Goal: Information Seeking & Learning: Learn about a topic

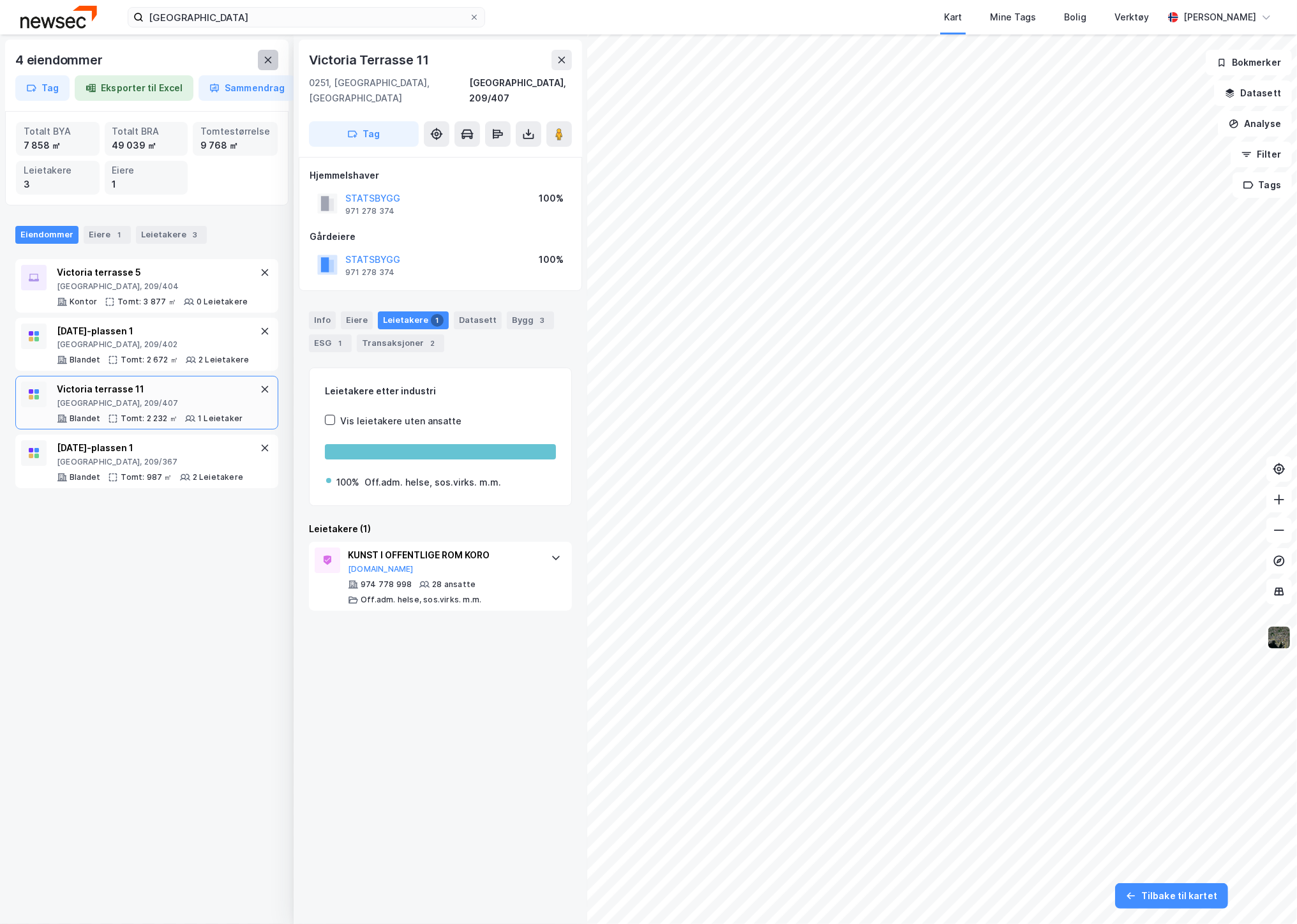
click at [265, 66] on button at bounding box center [268, 60] width 20 height 20
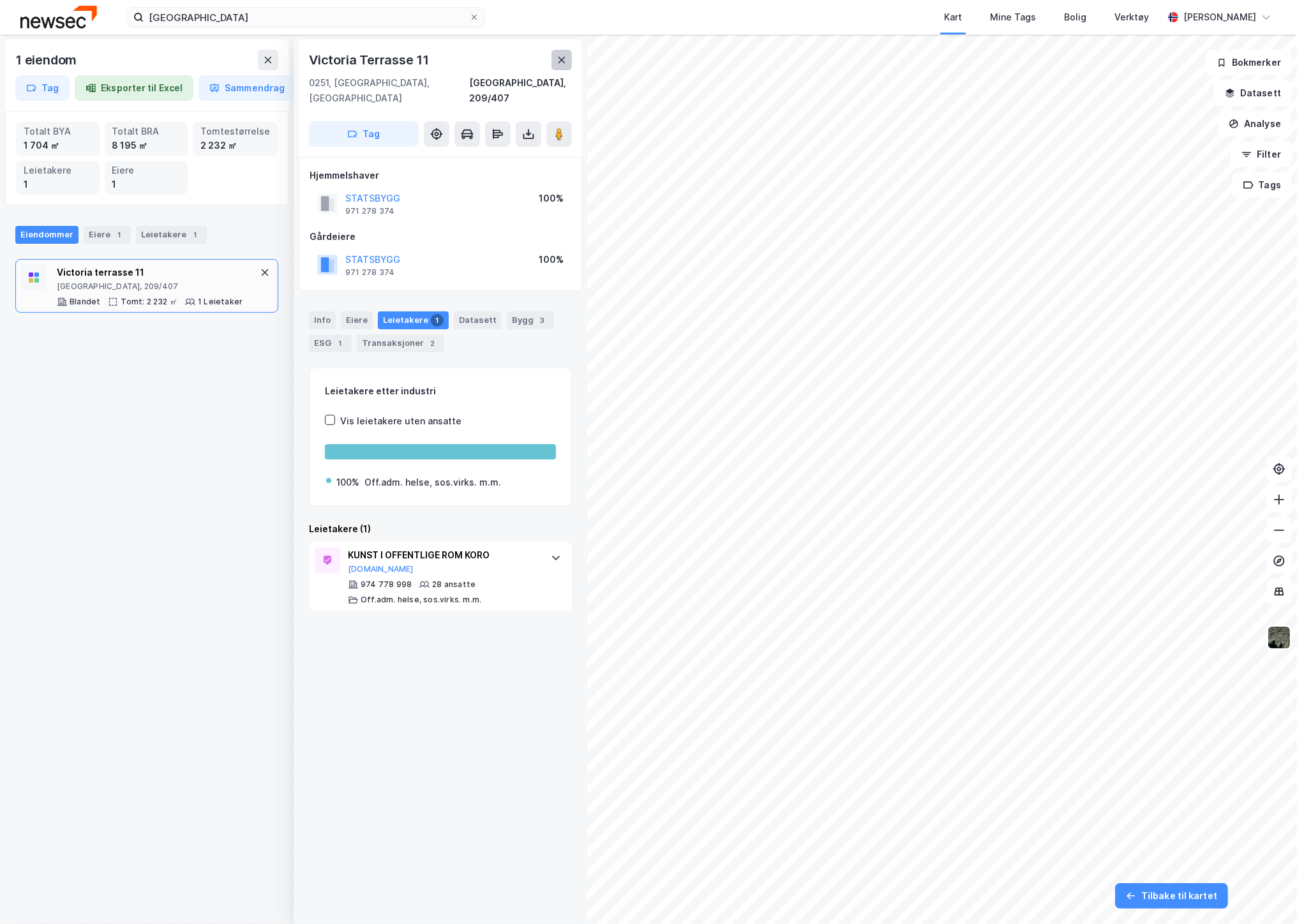
click at [563, 62] on icon at bounding box center [562, 60] width 11 height 11
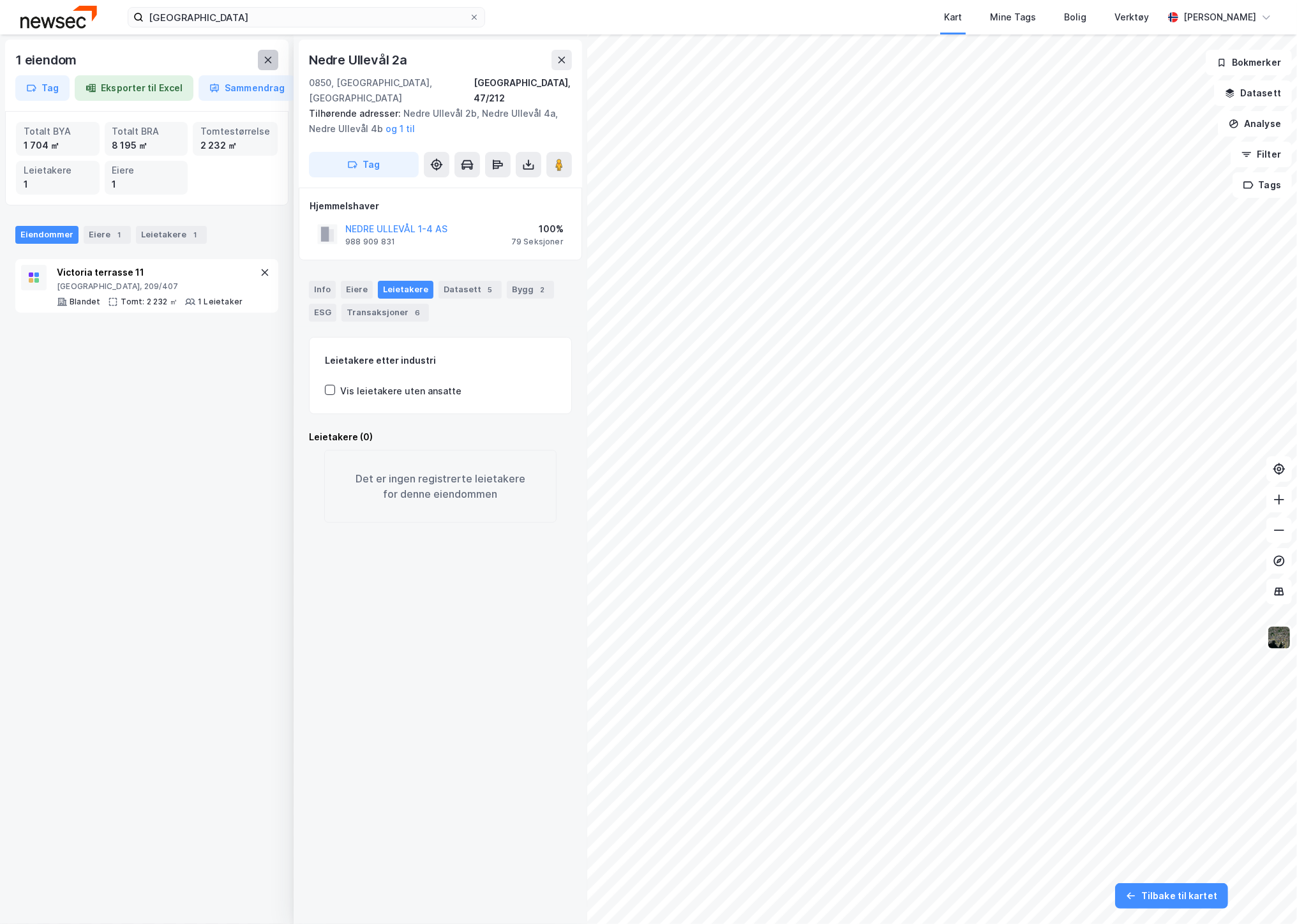
click at [269, 62] on icon at bounding box center [268, 60] width 11 height 11
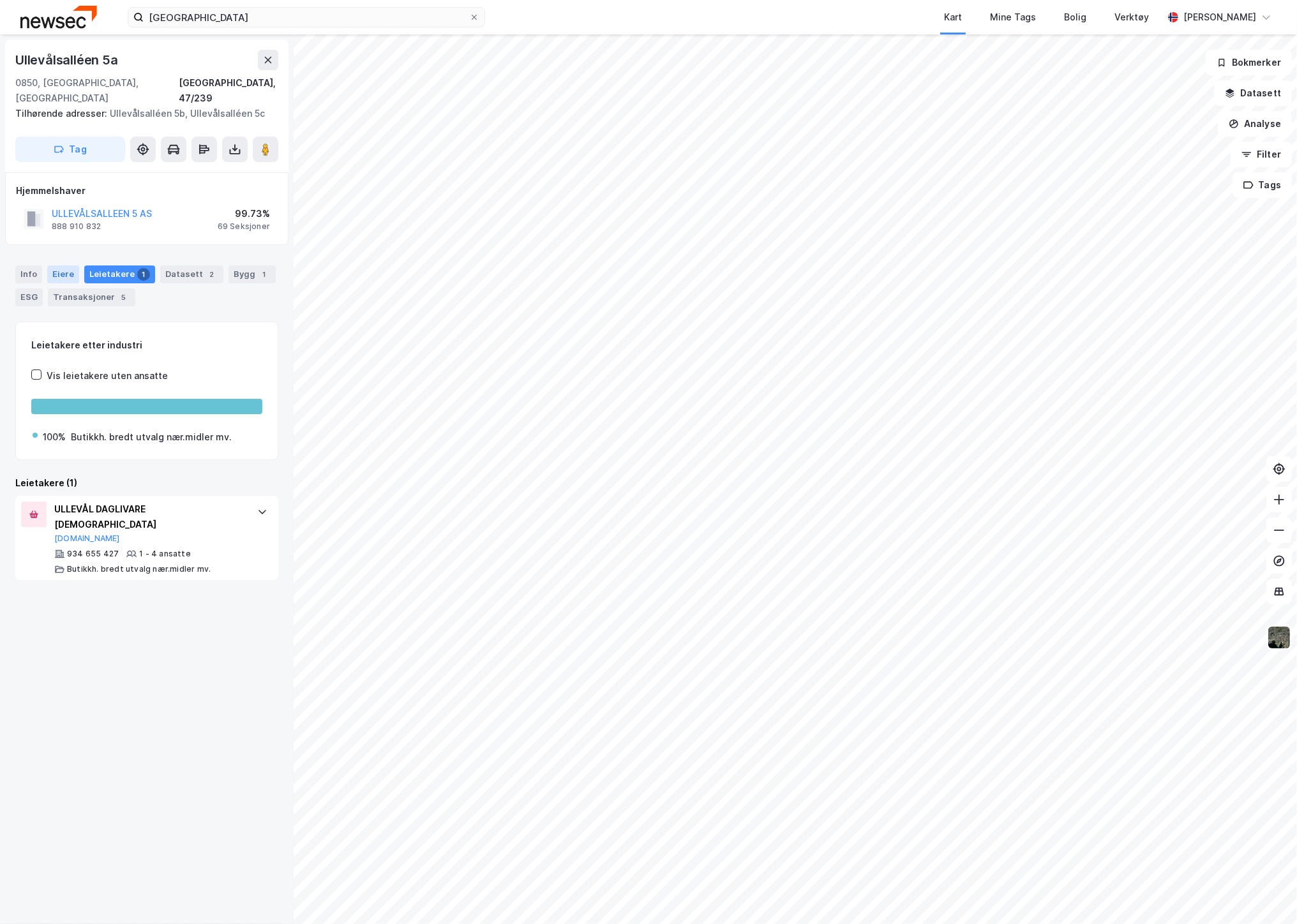
click at [56, 265] on div "Eiere" at bounding box center [63, 274] width 32 height 18
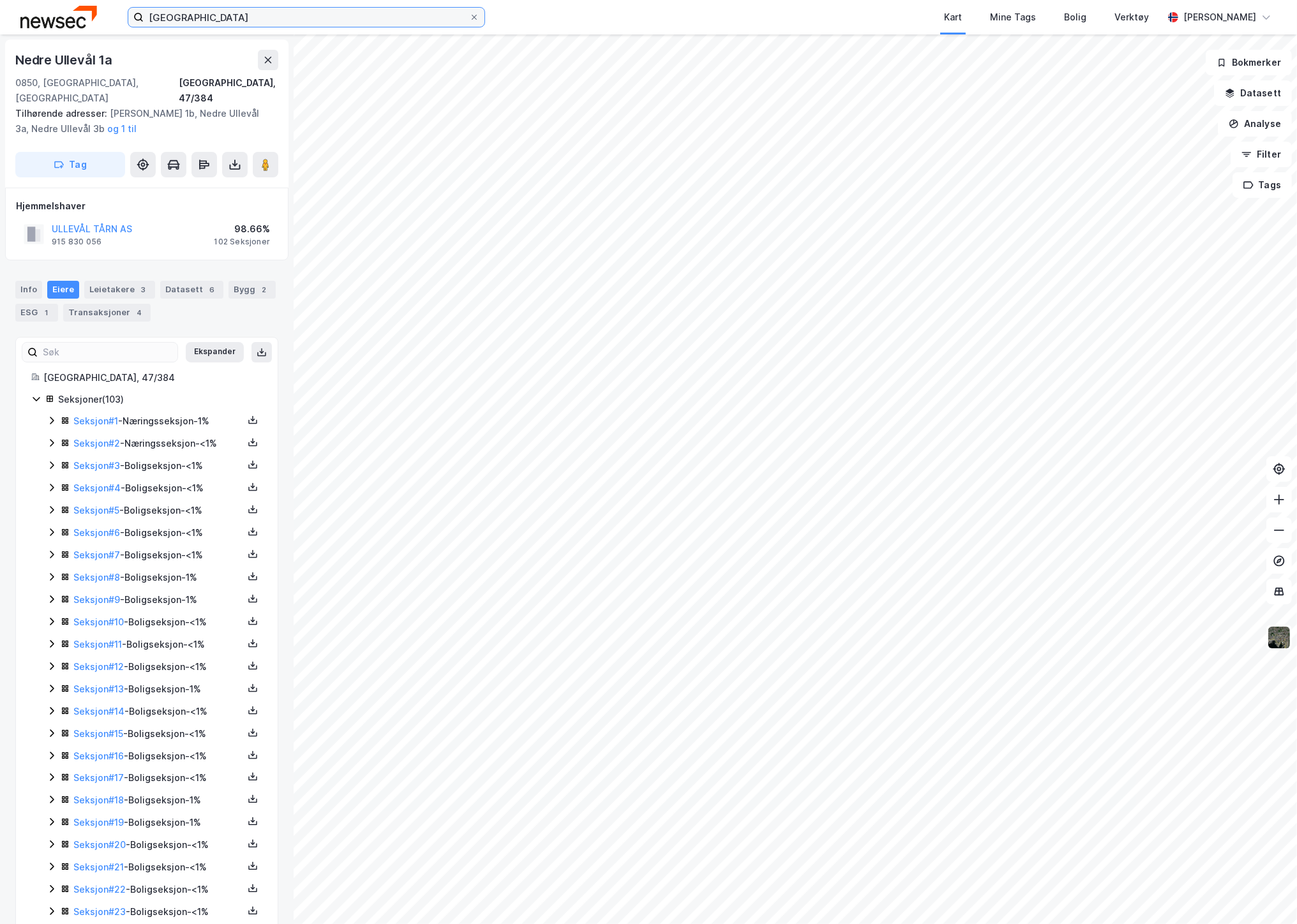
click at [240, 17] on input "[GEOGRAPHIC_DATA]" at bounding box center [307, 17] width 326 height 19
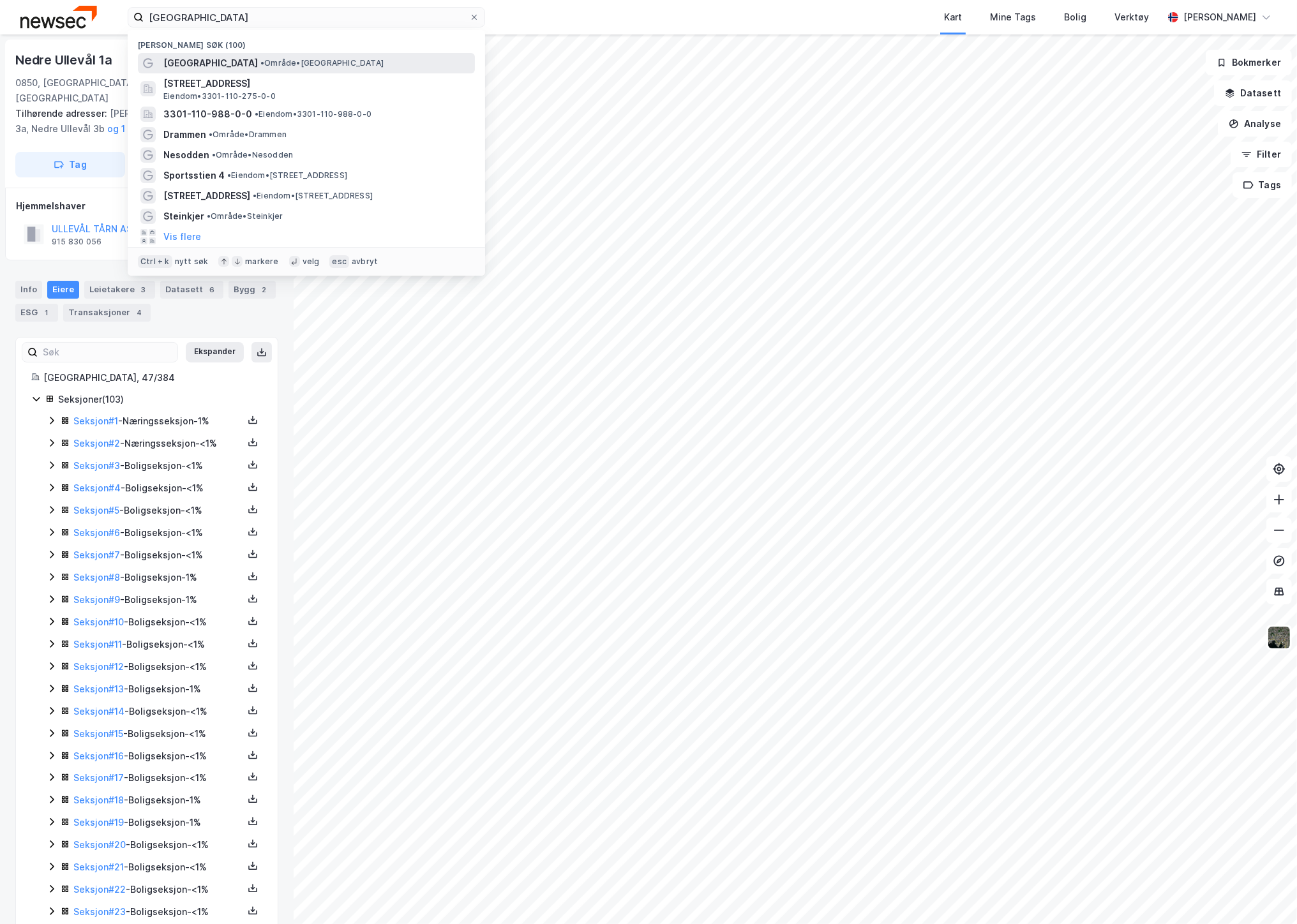
click at [239, 54] on div "[GEOGRAPHIC_DATA] • Område • [GEOGRAPHIC_DATA]" at bounding box center [306, 63] width 337 height 20
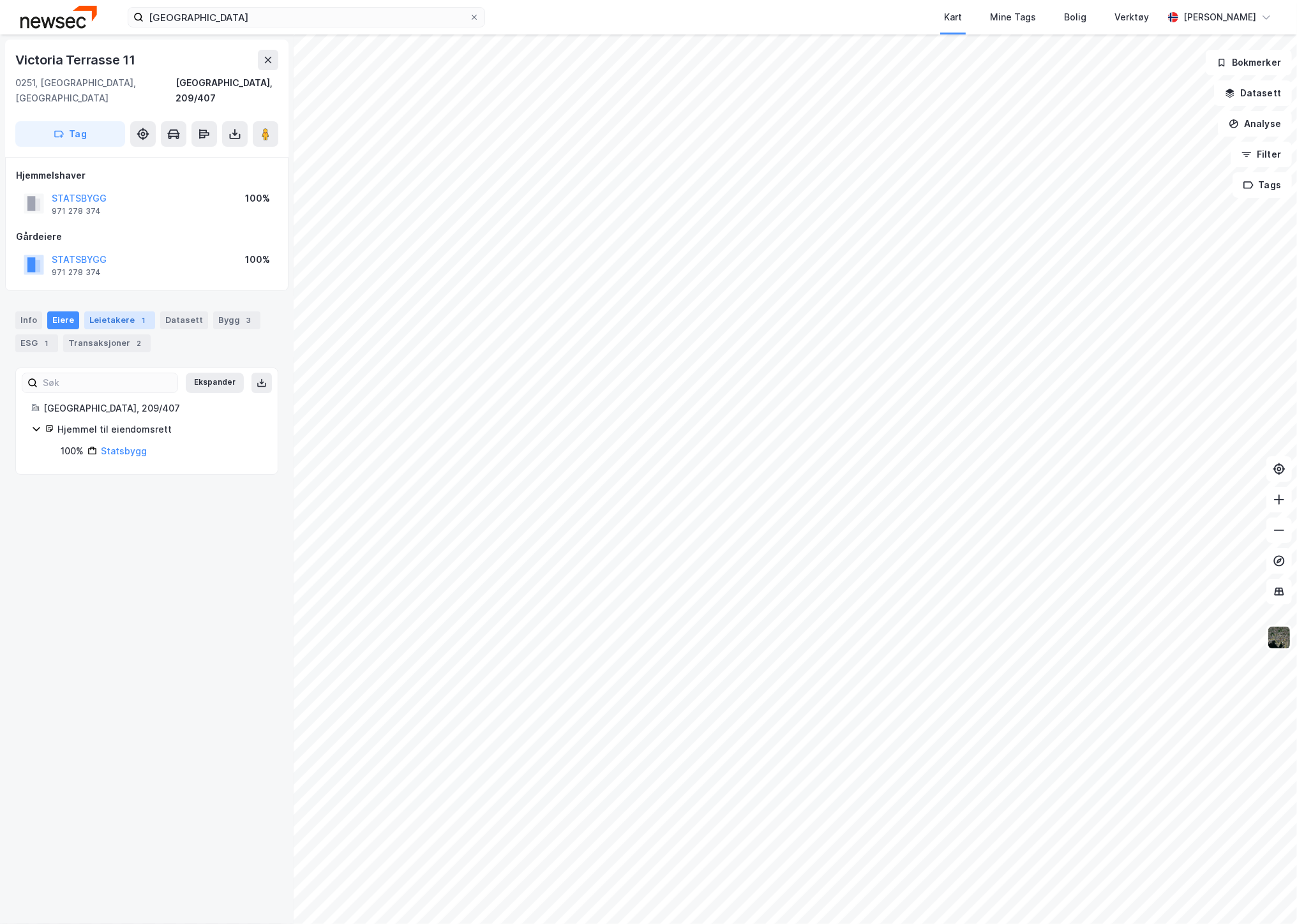
click at [126, 311] on div "Leietakere 1" at bounding box center [120, 320] width 71 height 18
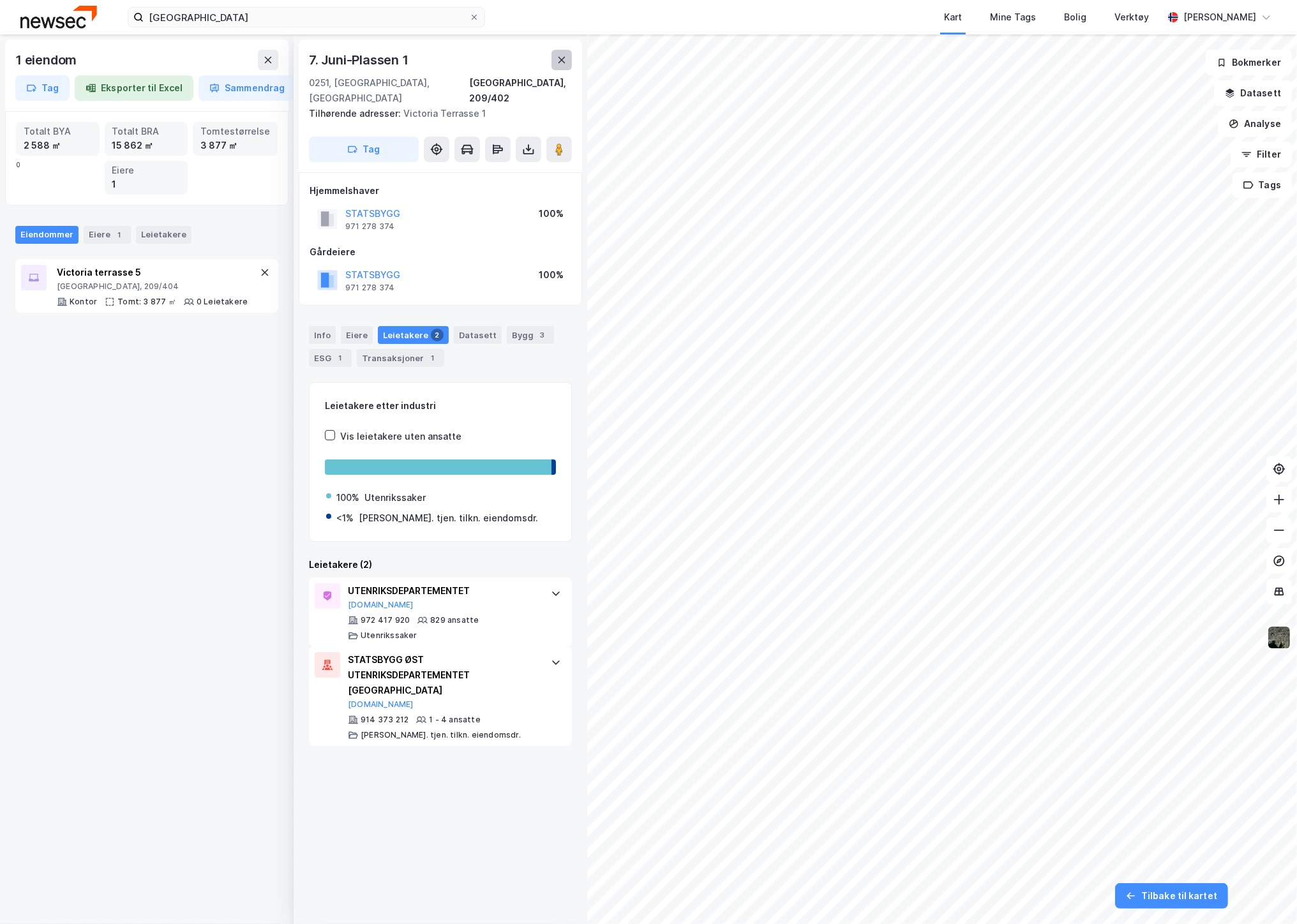
click at [555, 60] on button at bounding box center [561, 60] width 20 height 20
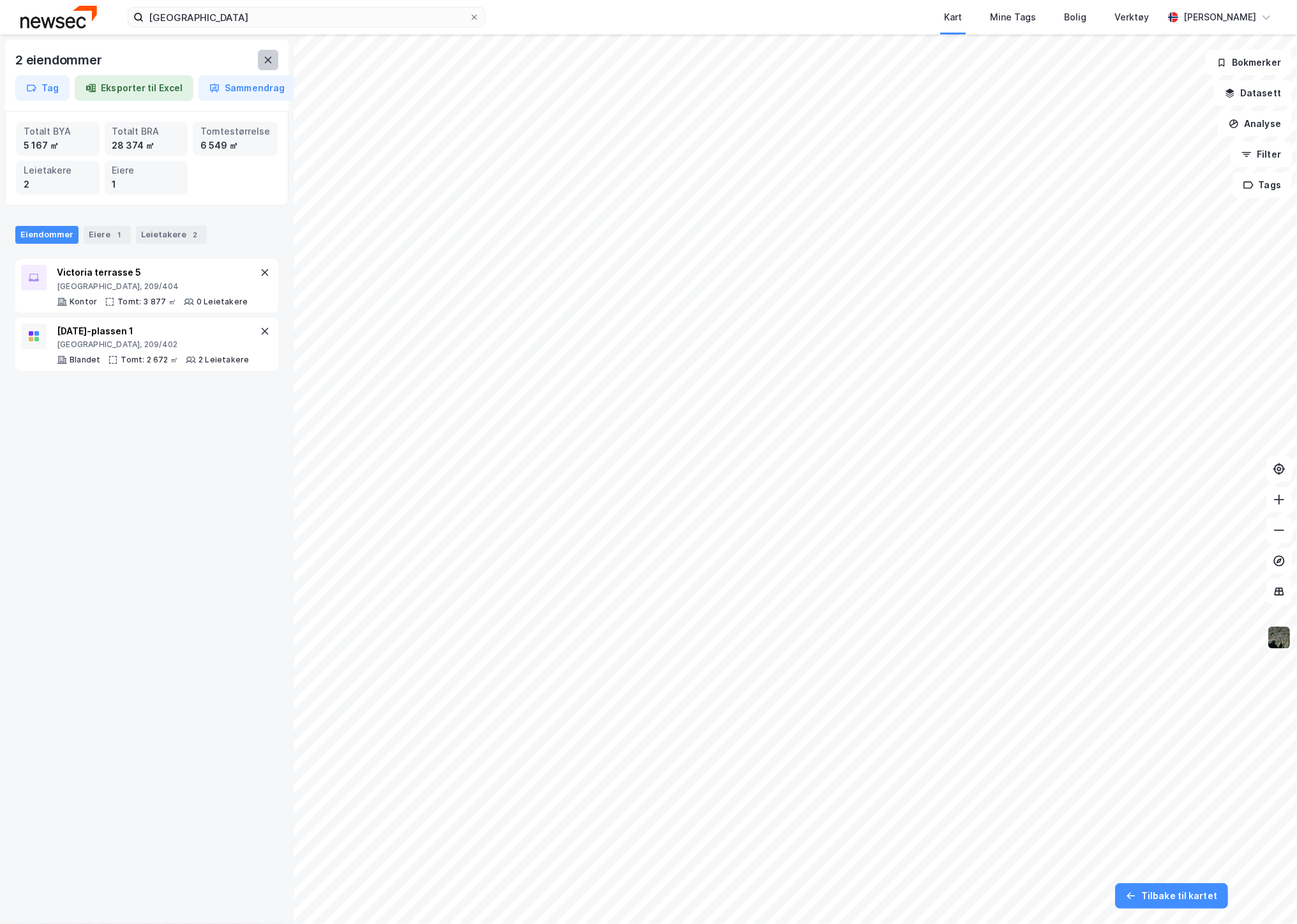
click at [271, 57] on icon at bounding box center [268, 60] width 7 height 6
click at [270, 64] on icon at bounding box center [268, 60] width 11 height 11
click at [265, 64] on icon at bounding box center [268, 60] width 11 height 11
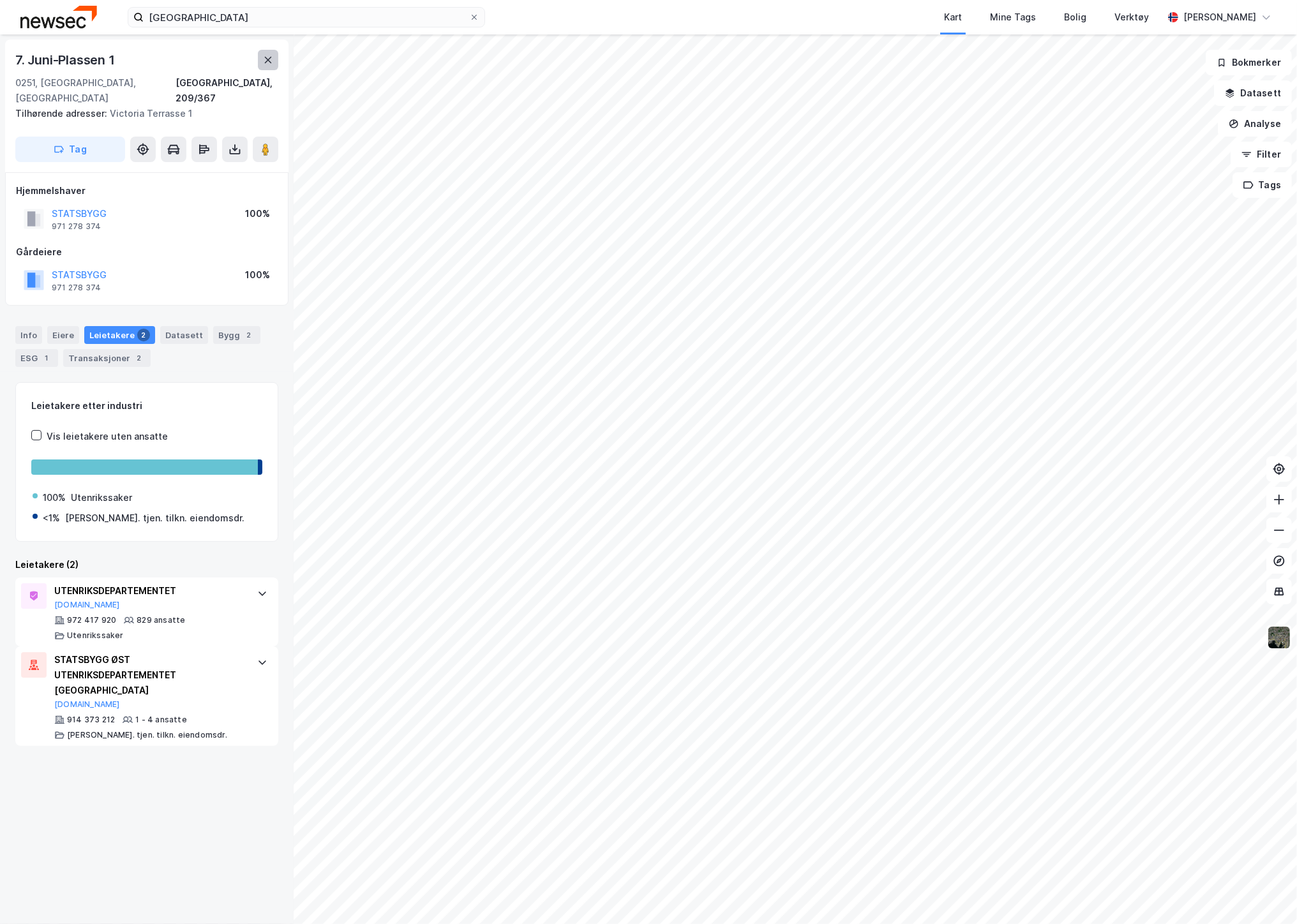
click at [267, 61] on icon at bounding box center [268, 60] width 11 height 11
